Goal: Task Accomplishment & Management: Manage account settings

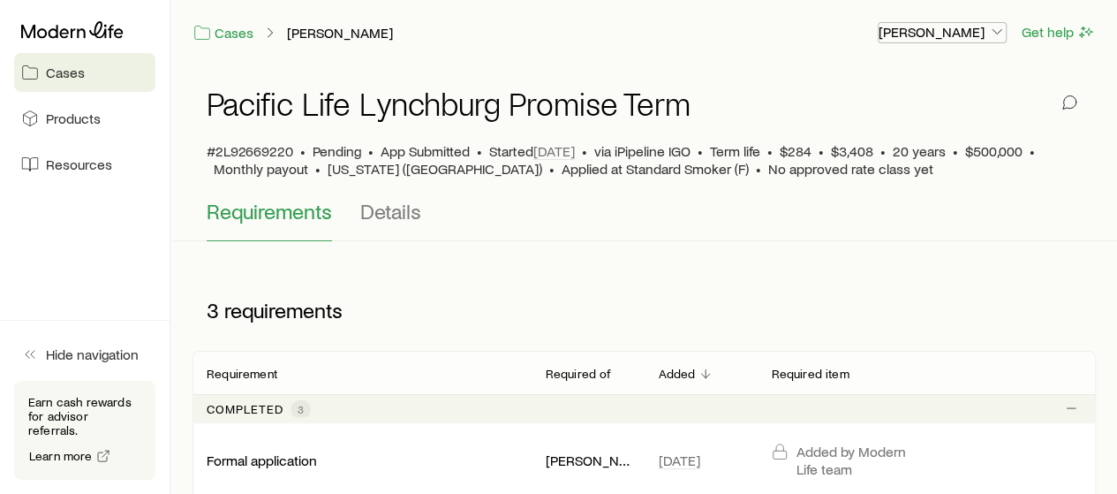
click at [987, 32] on p "[PERSON_NAME]" at bounding box center [942, 32] width 127 height 18
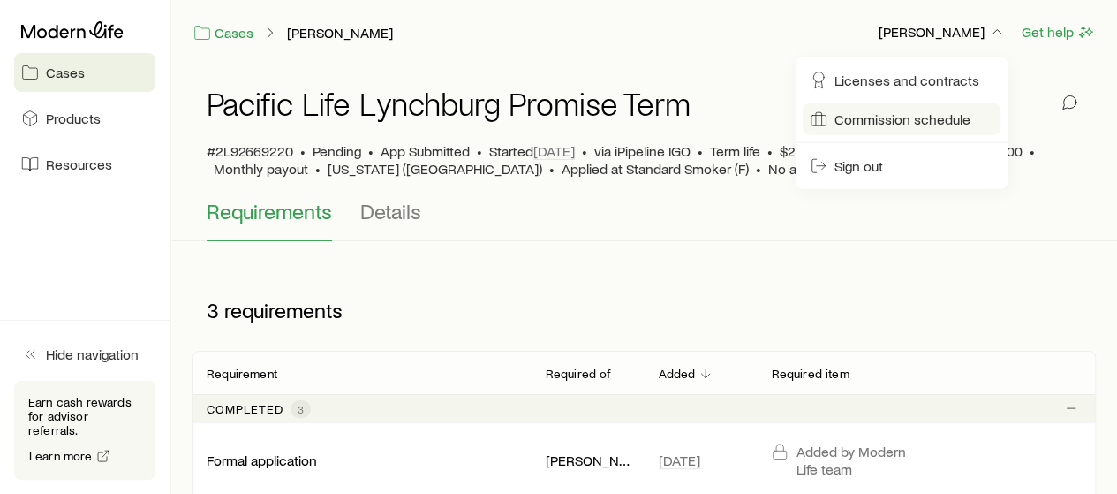
click at [876, 117] on span "Commission schedule" at bounding box center [903, 119] width 136 height 18
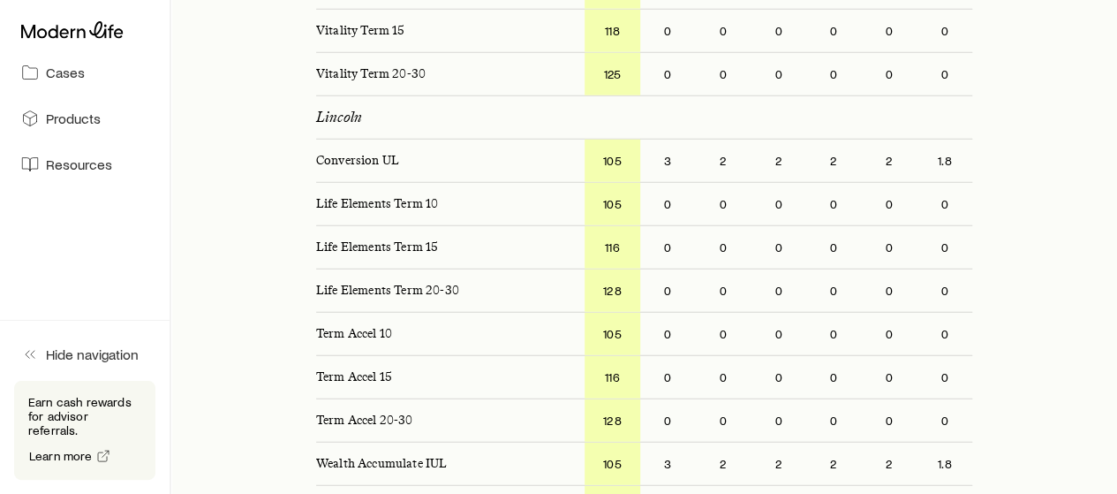
scroll to position [2208, 0]
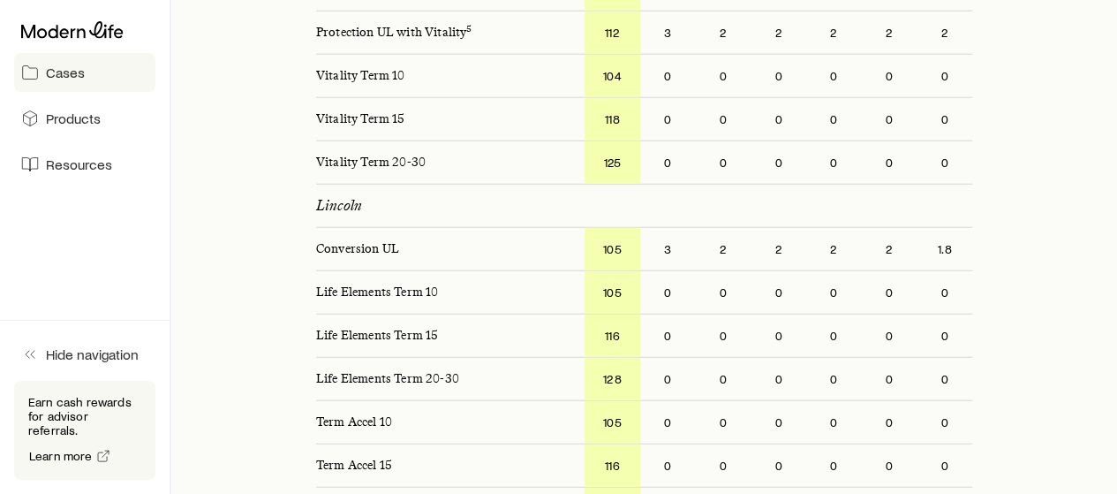
click at [79, 73] on span "Cases" at bounding box center [65, 73] width 39 height 18
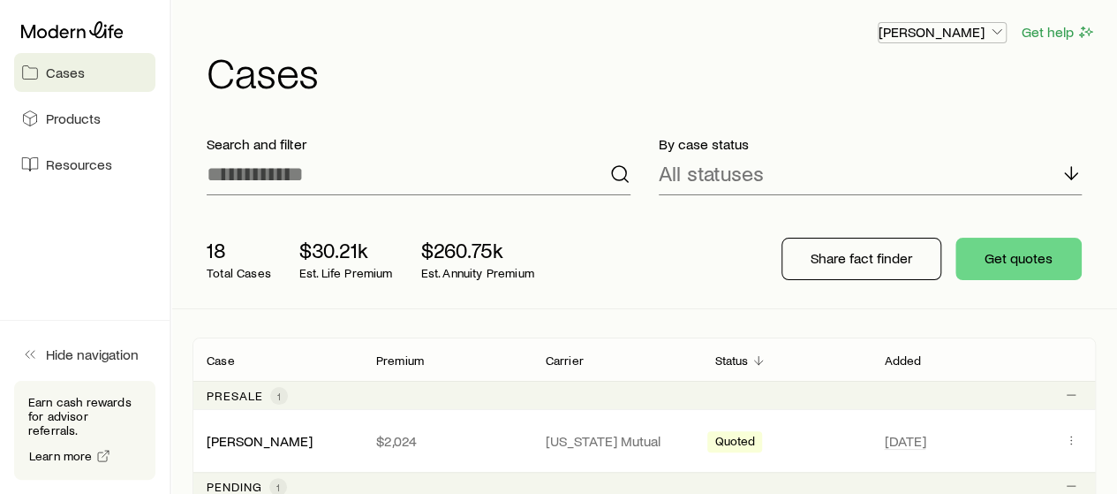
click at [968, 41] on button "[PERSON_NAME]" at bounding box center [942, 32] width 129 height 21
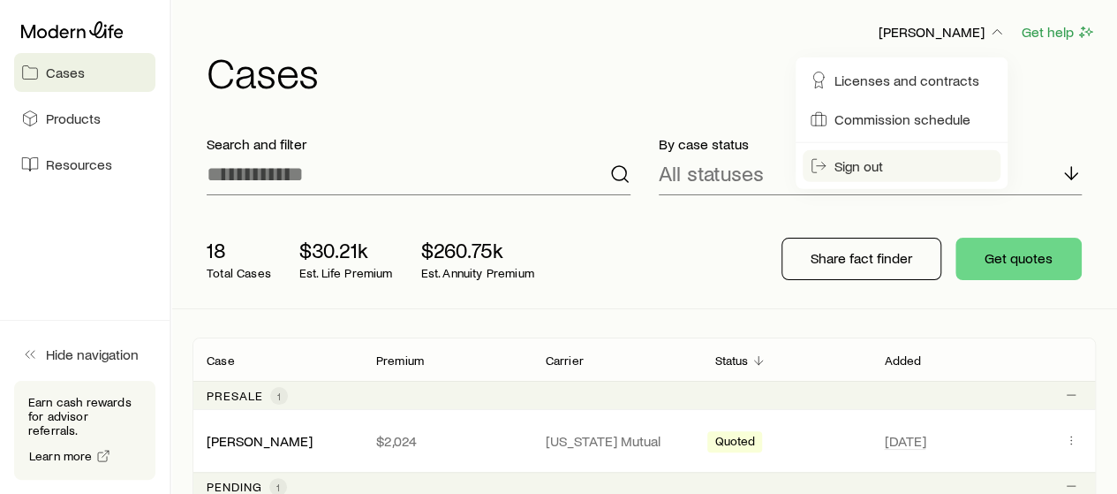
click at [859, 173] on span "Sign out" at bounding box center [859, 166] width 49 height 18
